Goal: Information Seeking & Learning: Learn about a topic

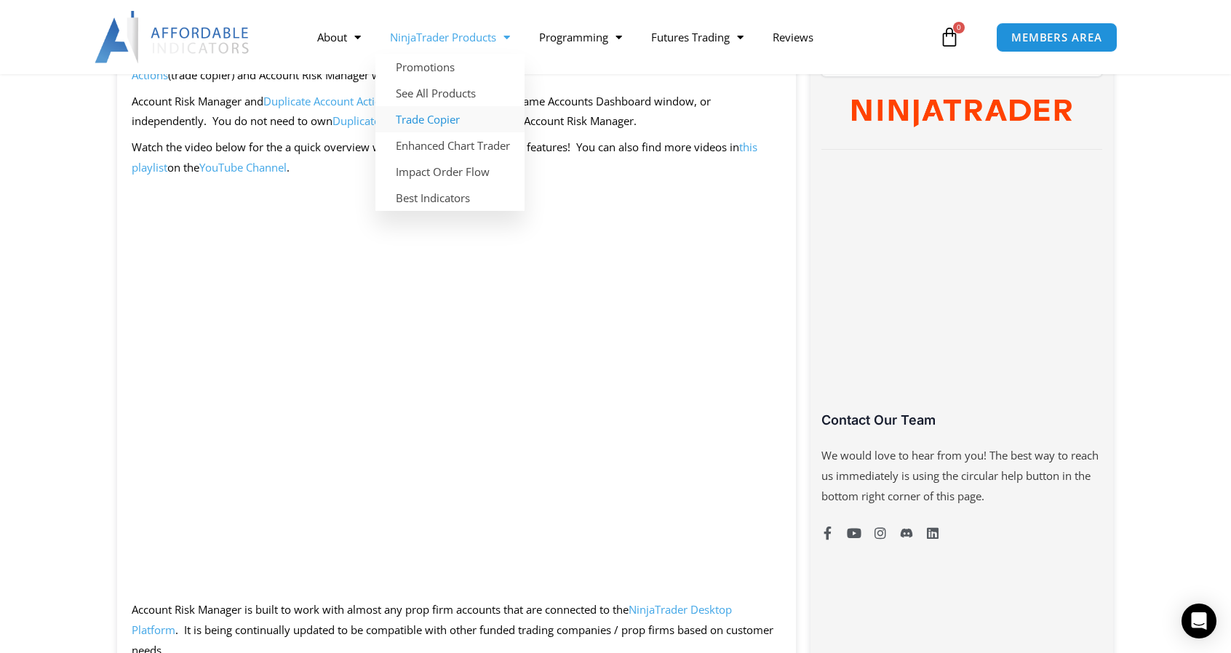
click at [439, 116] on link "Trade Copier" at bounding box center [449, 119] width 149 height 26
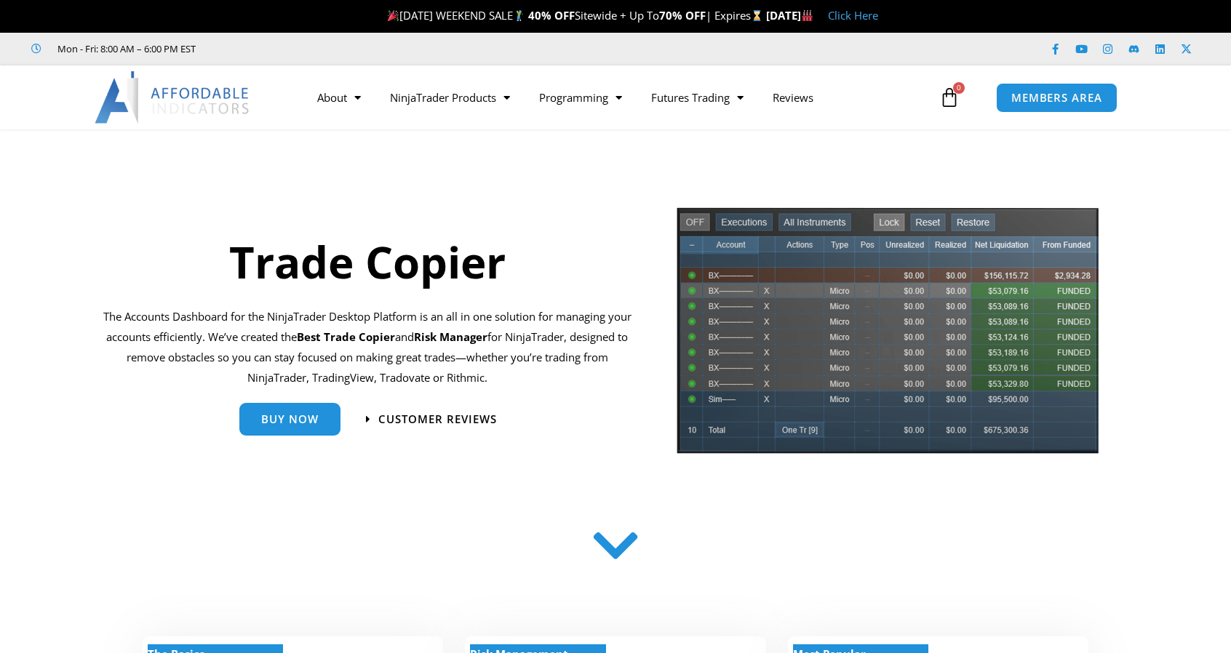
scroll to position [291, 0]
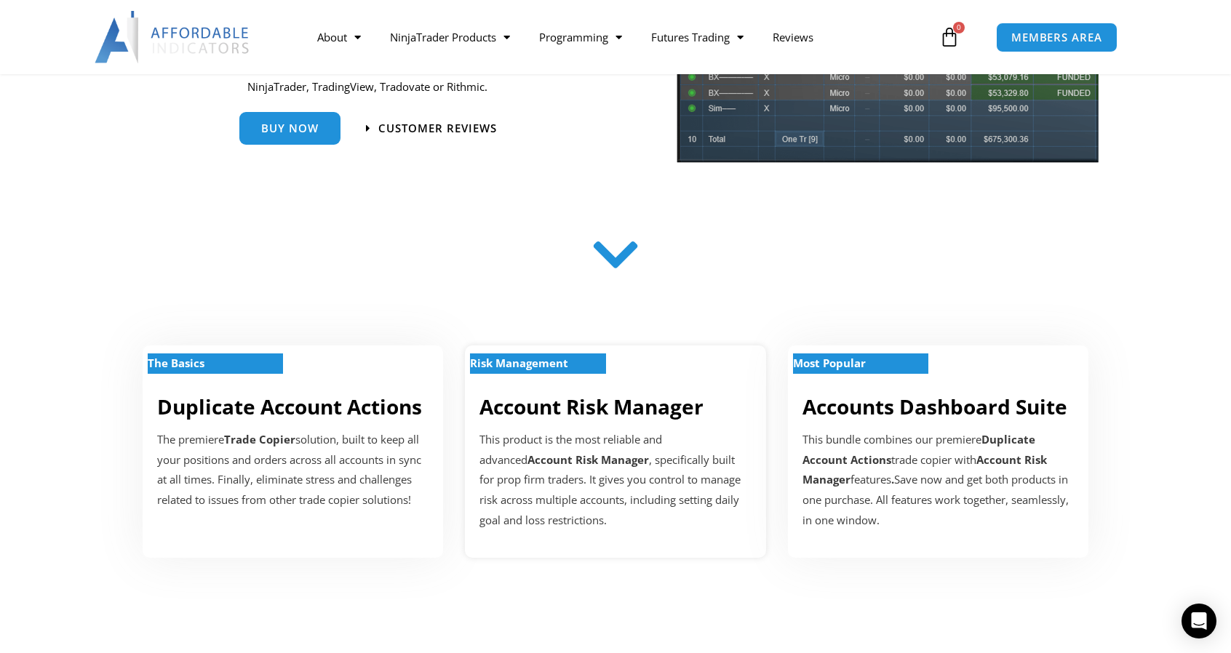
click at [538, 362] on strong "Risk Management" at bounding box center [519, 363] width 98 height 15
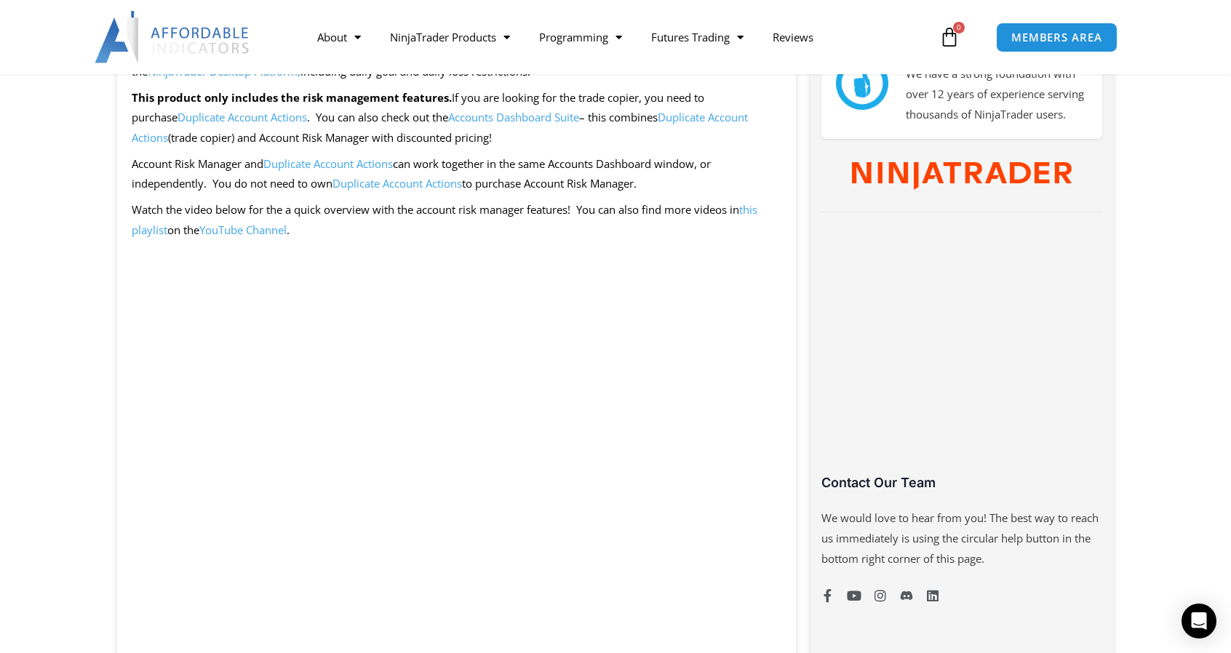
scroll to position [661, 0]
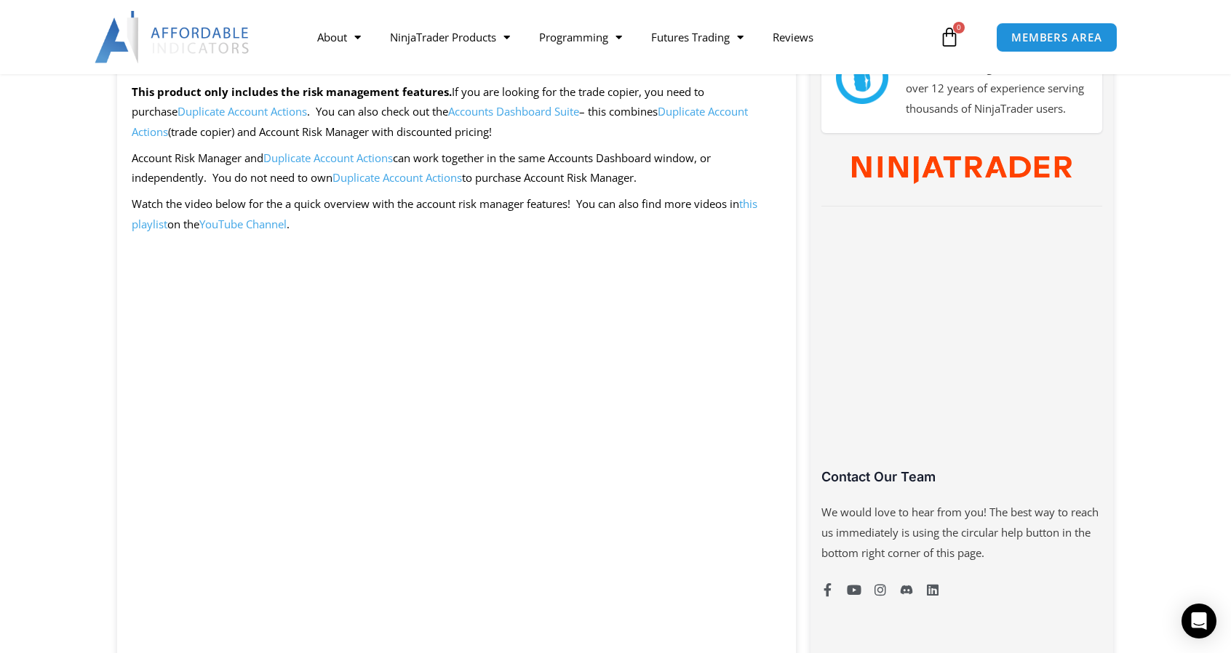
click at [757, 204] on link "this playlist" at bounding box center [445, 213] width 626 height 35
click at [255, 220] on link "YouTube Channel" at bounding box center [242, 224] width 87 height 15
